Goal: Use online tool/utility: Utilize a website feature to perform a specific function

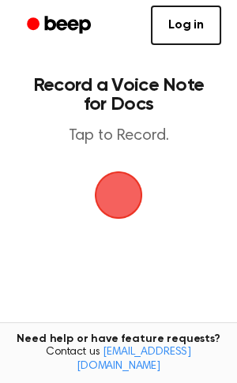
click at [125, 194] on span "button" at bounding box center [119, 196] width 48 height 48
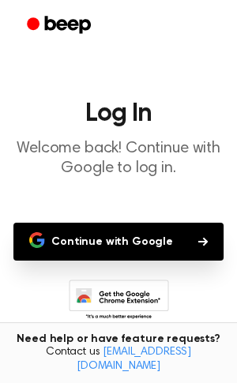
click at [118, 247] on button "Continue with Google" at bounding box center [118, 242] width 210 height 38
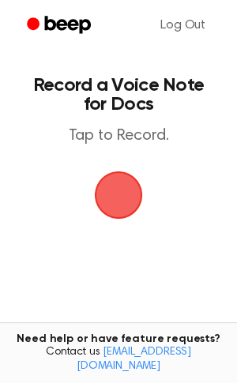
click at [125, 200] on span "button" at bounding box center [118, 195] width 44 height 44
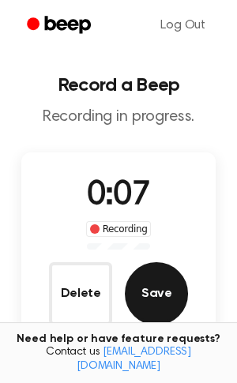
click at [168, 300] on button "Save" at bounding box center [156, 293] width 63 height 63
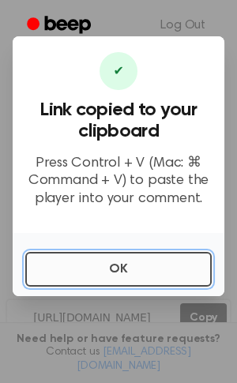
click at [103, 275] on button "OK" at bounding box center [118, 269] width 187 height 35
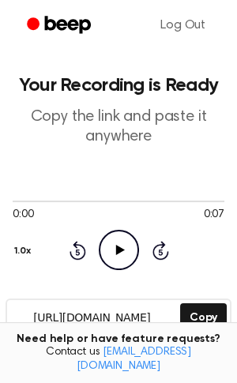
click at [119, 258] on icon "Play Audio" at bounding box center [119, 250] width 40 height 40
